Goal: Task Accomplishment & Management: Manage account settings

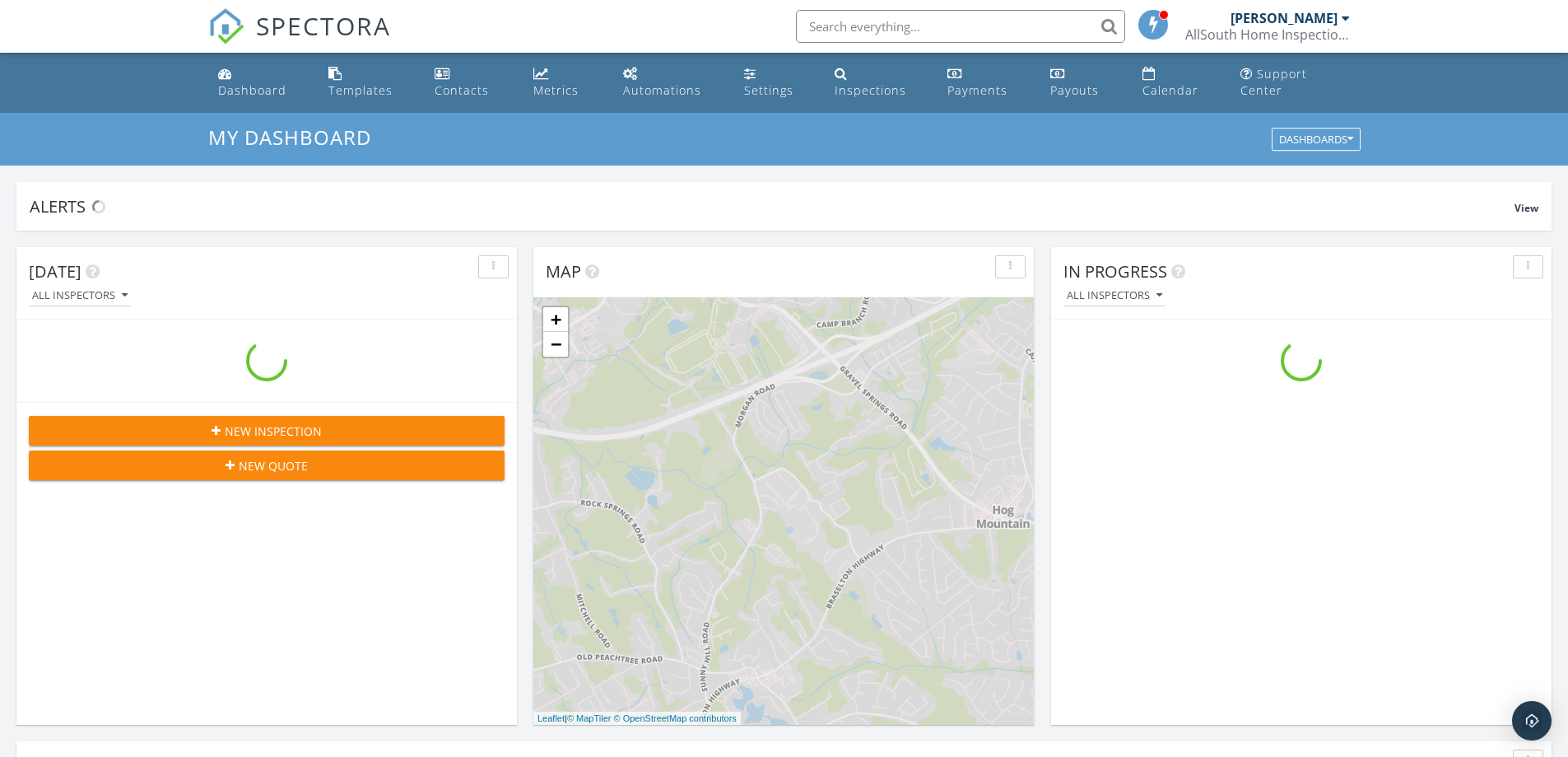
scroll to position [1525, 1594]
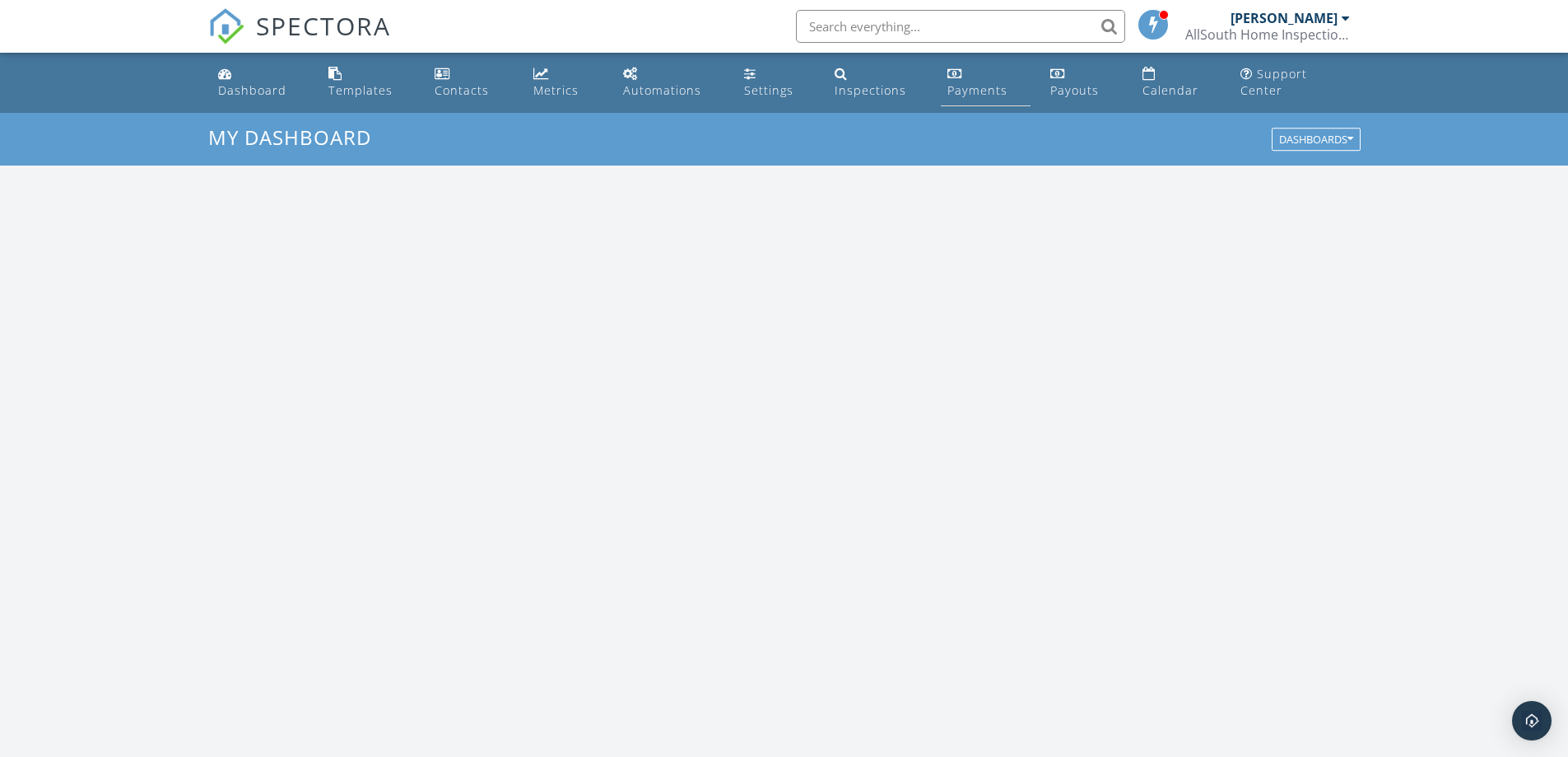
scroll to position [1525, 1594]
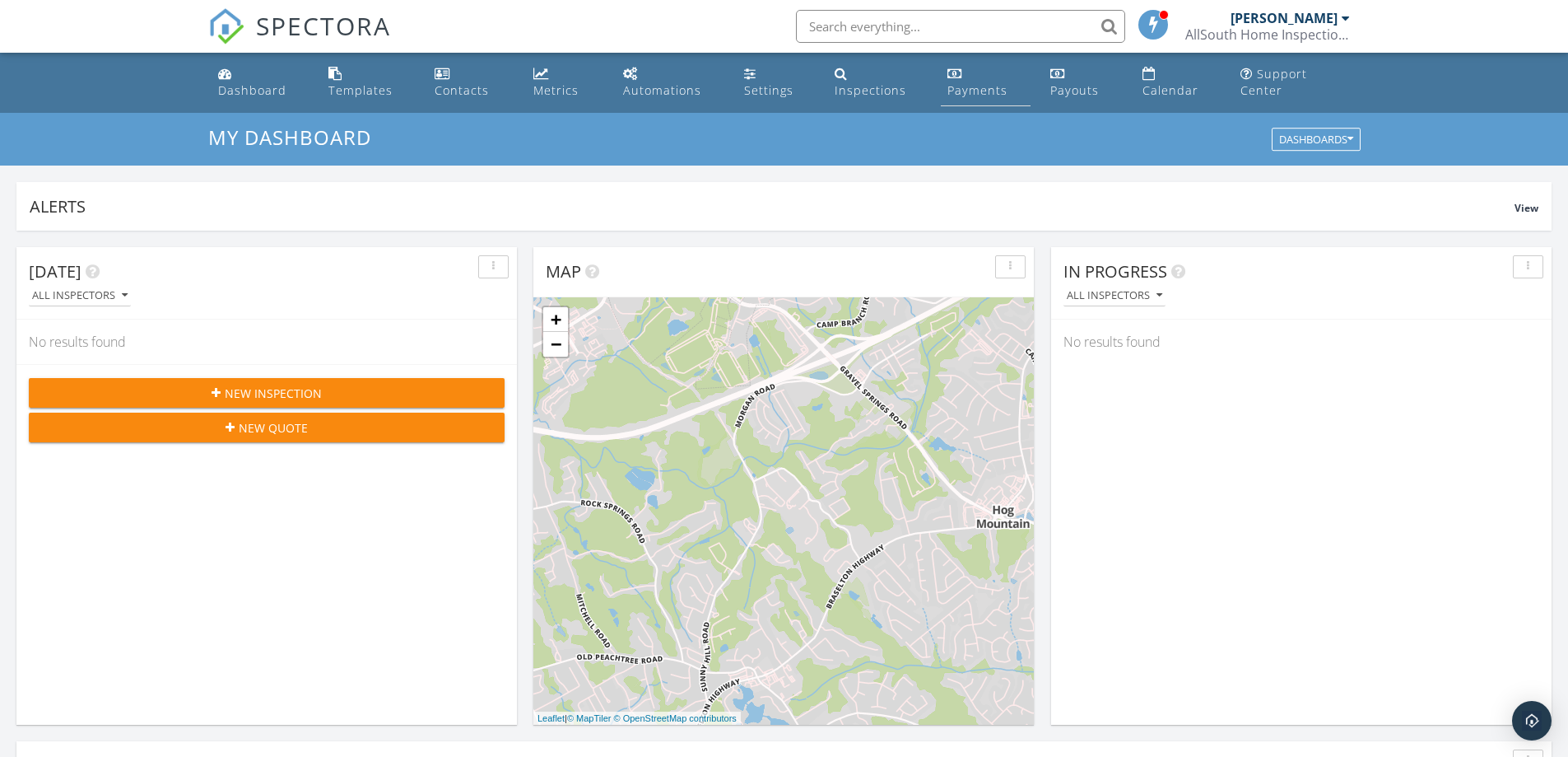
click at [978, 92] on div "Payments" at bounding box center [978, 91] width 60 height 16
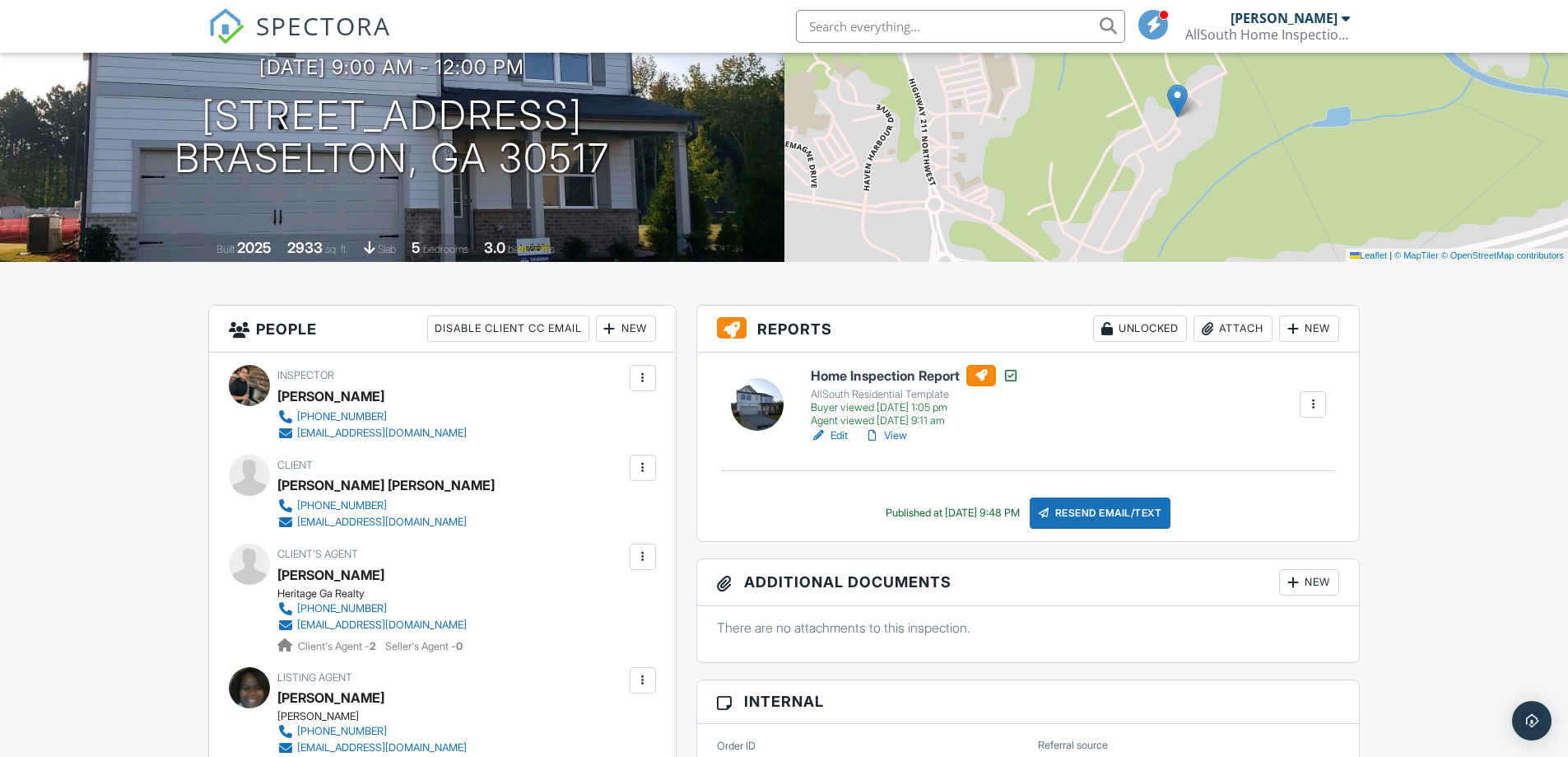
scroll to position [165, 0]
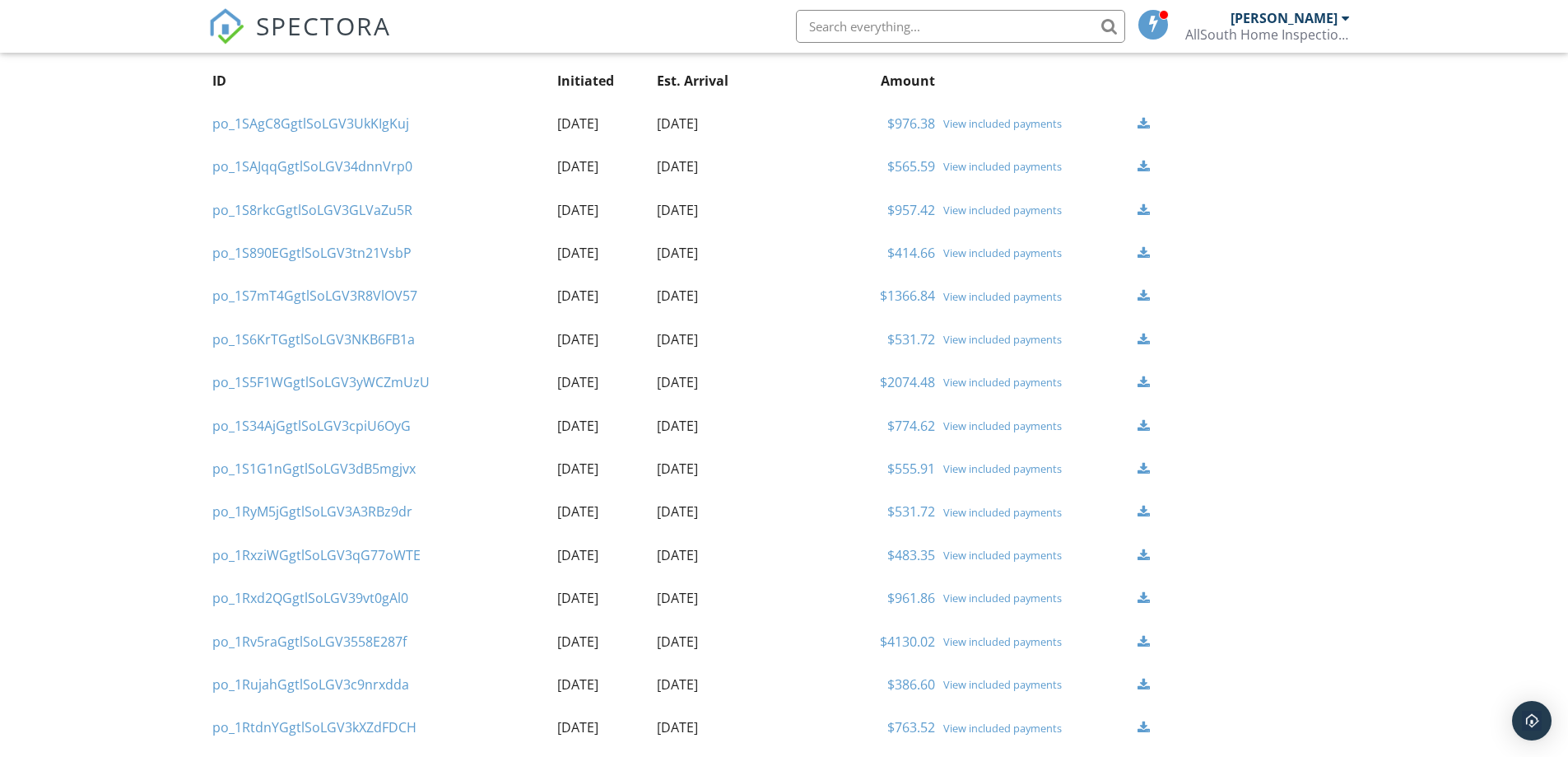
scroll to position [165, 0]
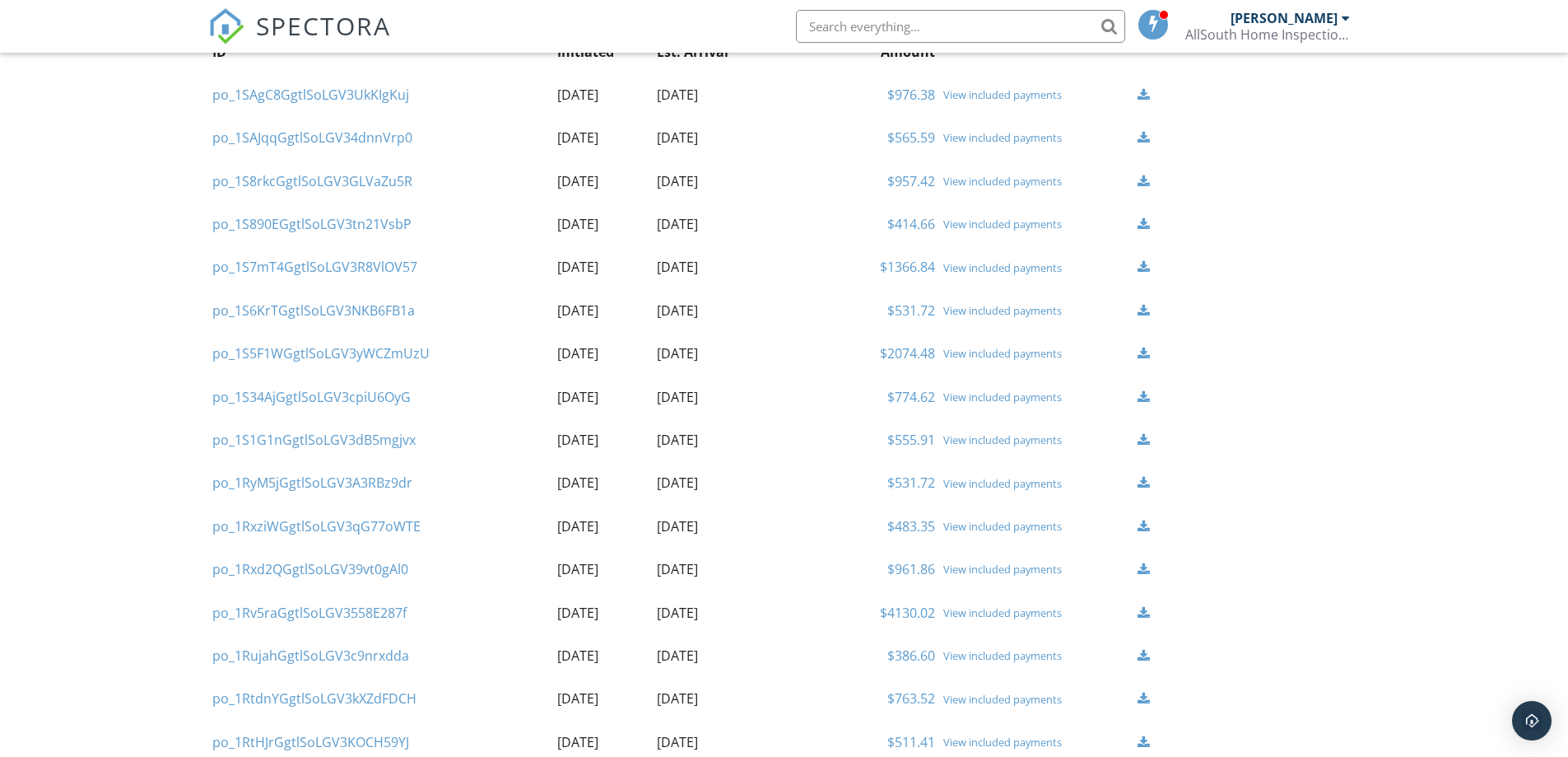
click at [971, 394] on div "View included payments" at bounding box center [1036, 397] width 186 height 13
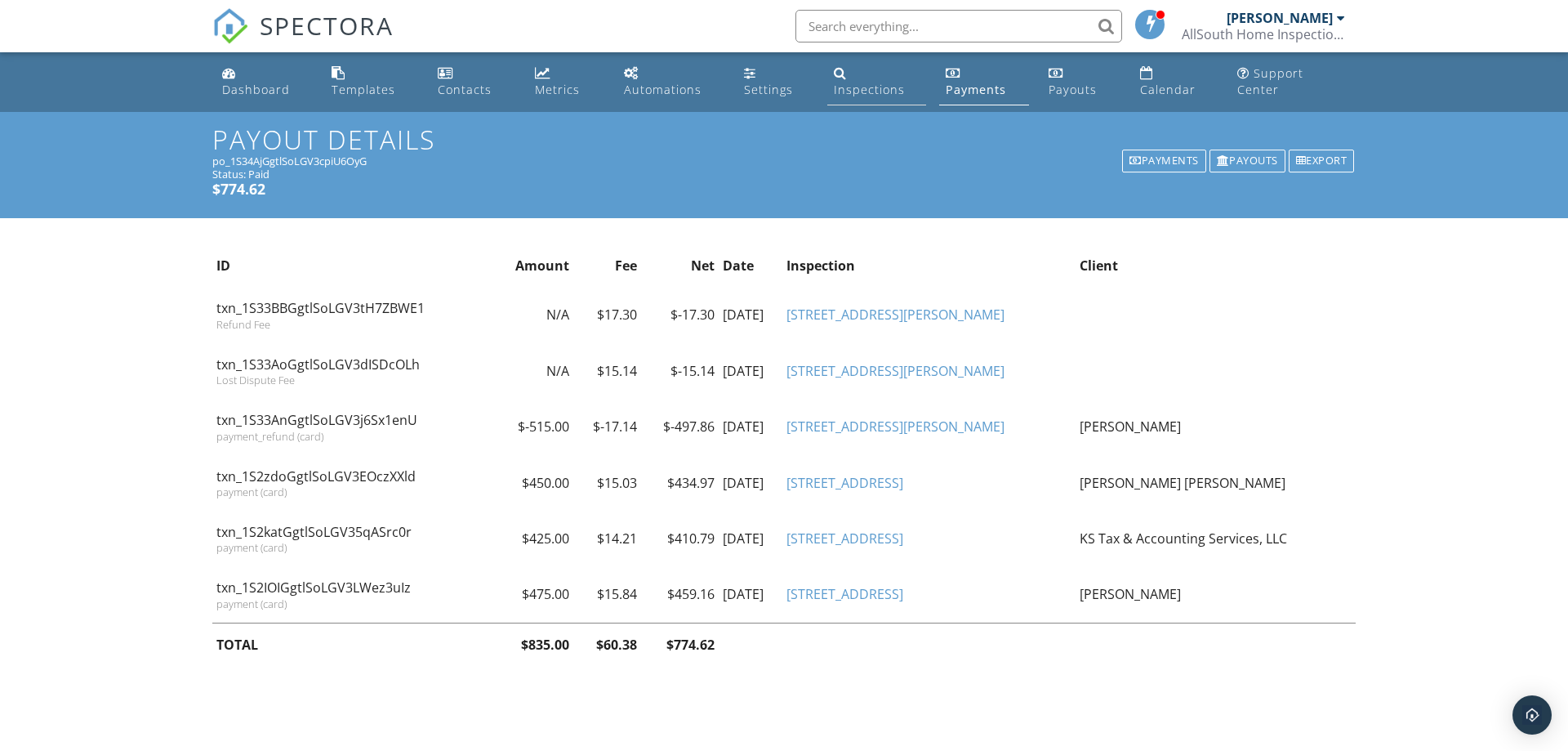
click at [873, 90] on div "Inspections" at bounding box center [869, 90] width 71 height 16
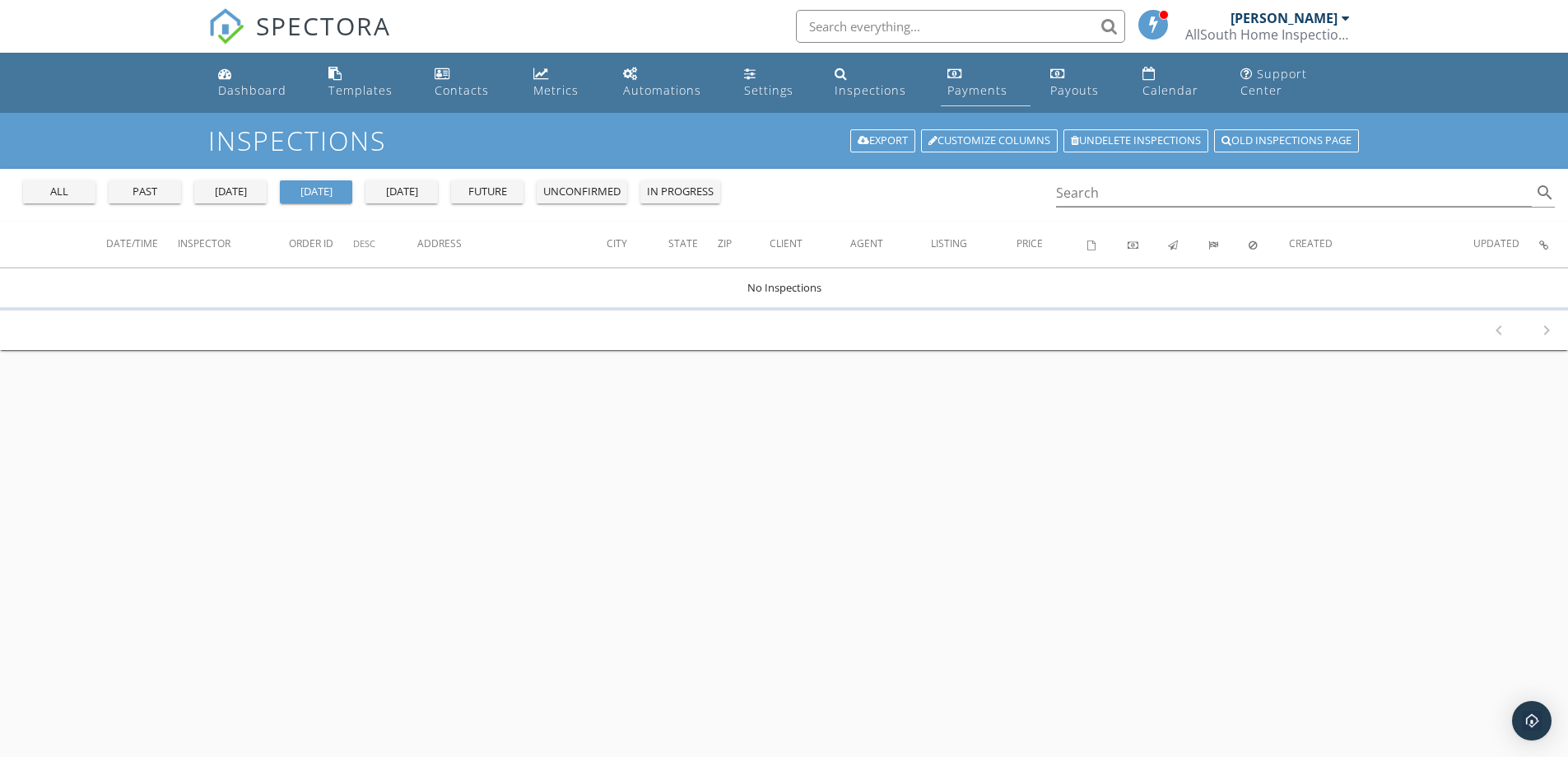
click at [993, 92] on div "Payments" at bounding box center [978, 91] width 60 height 16
